Goal: Information Seeking & Learning: Learn about a topic

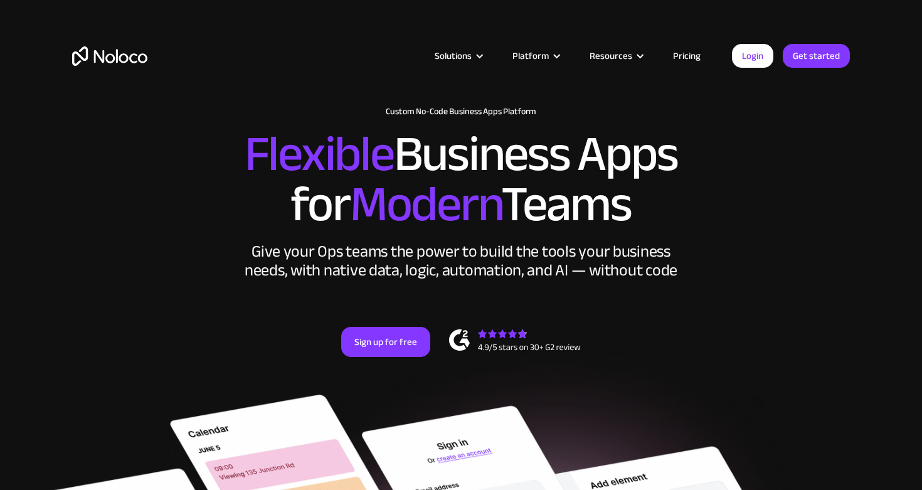
click at [686, 58] on link "Pricing" at bounding box center [686, 56] width 59 height 16
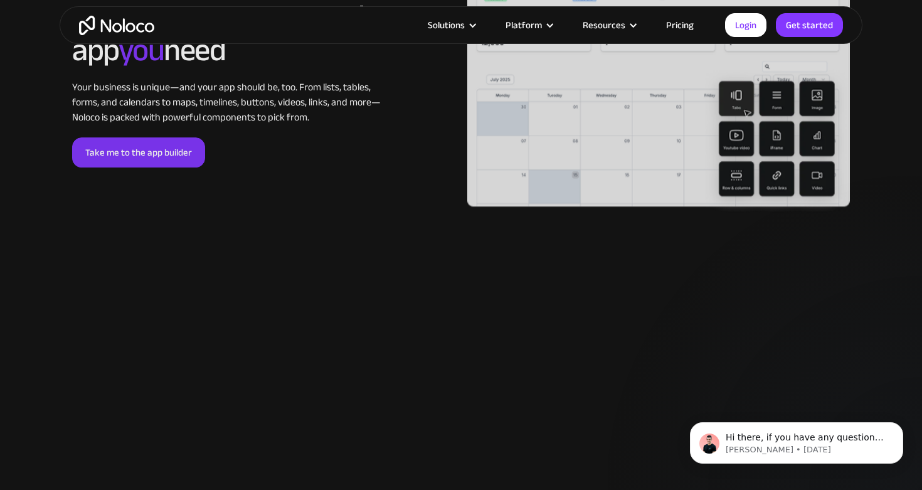
scroll to position [2856, 0]
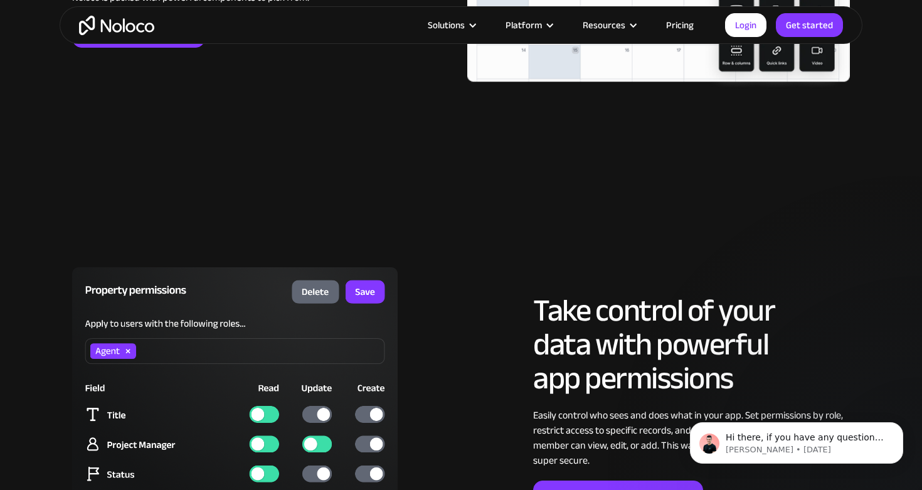
click at [691, 19] on link "Pricing" at bounding box center [679, 25] width 59 height 16
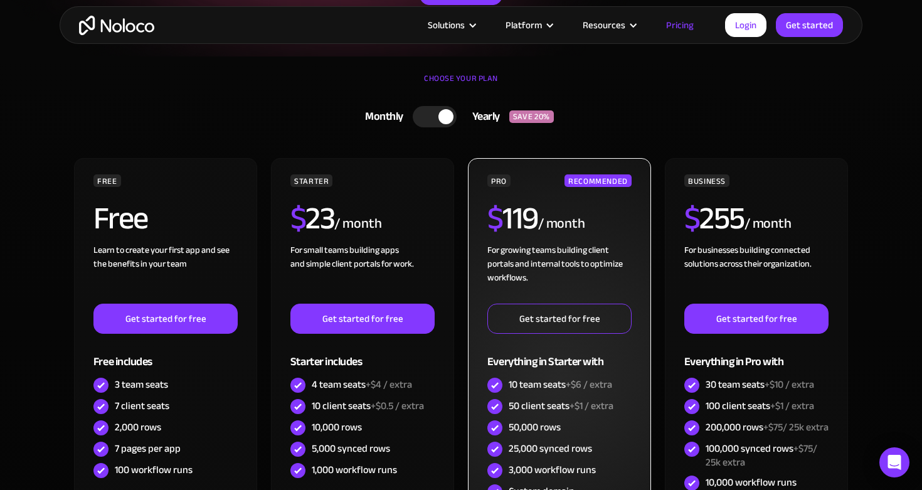
scroll to position [259, 0]
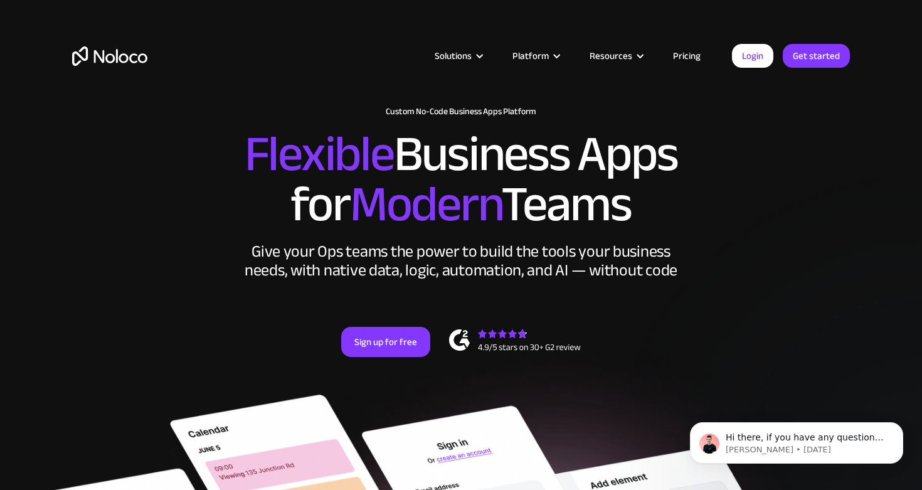
scroll to position [1, 0]
